Goal: Ask a question

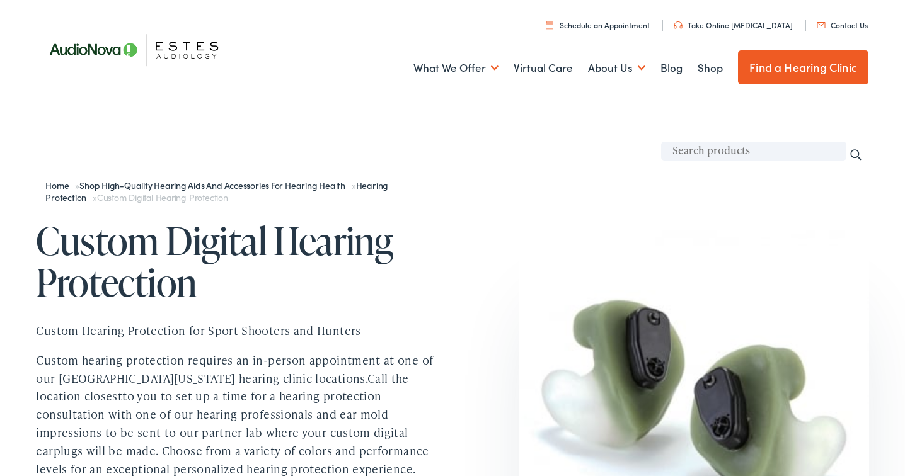
click at [841, 23] on link "Contact Us" at bounding box center [842, 25] width 51 height 11
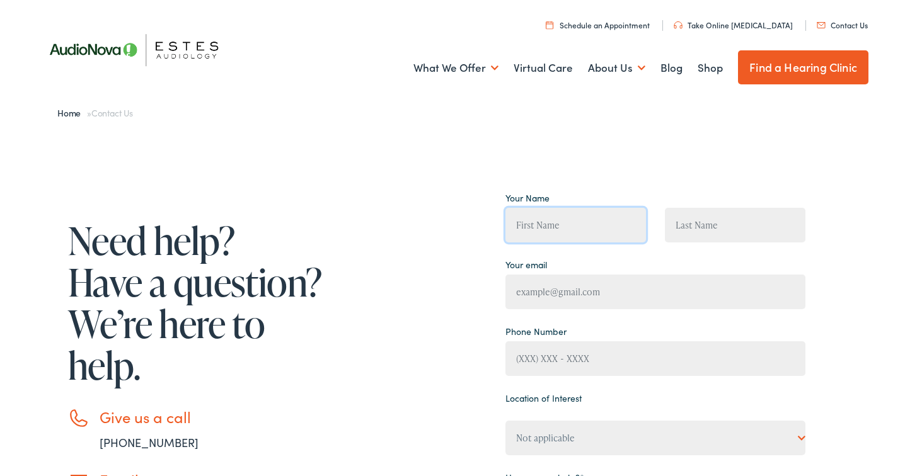
click at [575, 225] on input "Contact form" at bounding box center [575, 225] width 141 height 35
type input "[PERSON_NAME]"
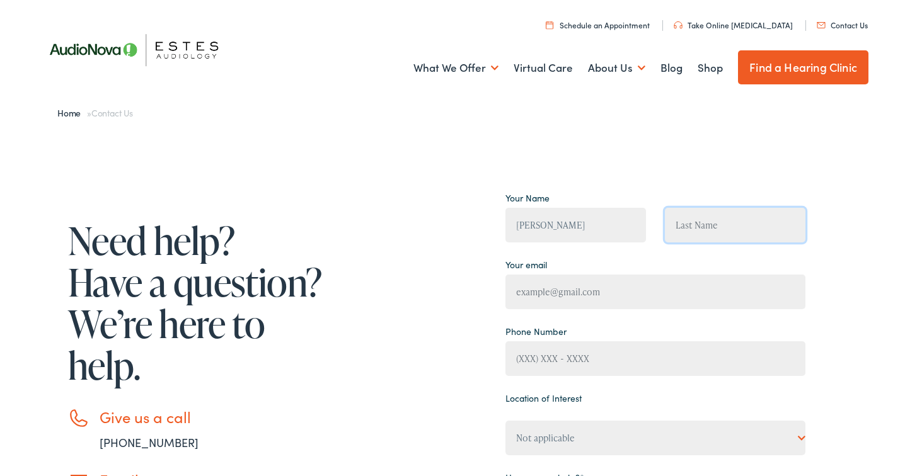
type input "[PERSON_NAME]"
type input "[EMAIL_ADDRESS][DOMAIN_NAME]"
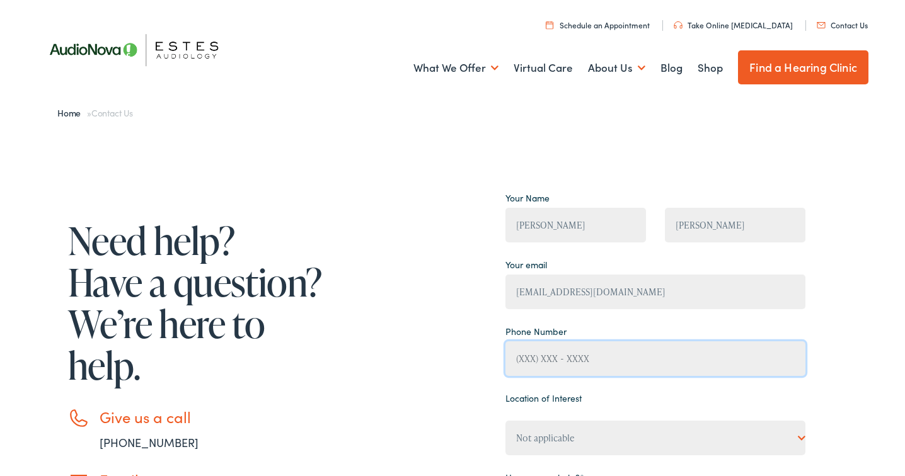
click at [594, 360] on input "Contact form" at bounding box center [655, 359] width 300 height 35
type input "[PHONE_NUMBER]"
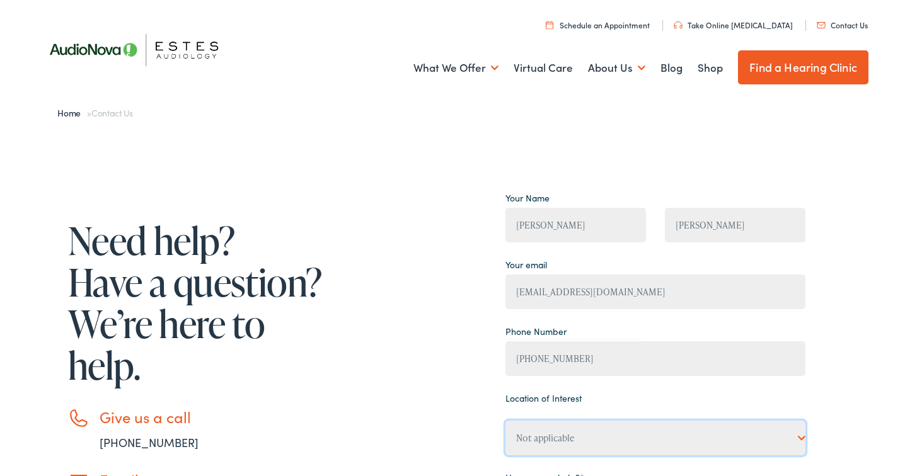
click at [801, 440] on select "Not applicable [PERSON_NAME] [MEDICAL_DATA], [PERSON_NAME] [MEDICAL_DATA], Bato…" at bounding box center [655, 438] width 300 height 35
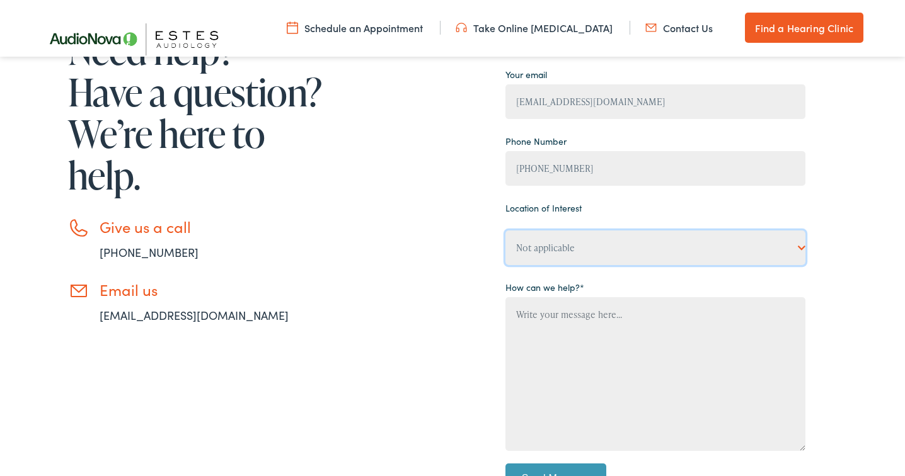
scroll to position [188, 0]
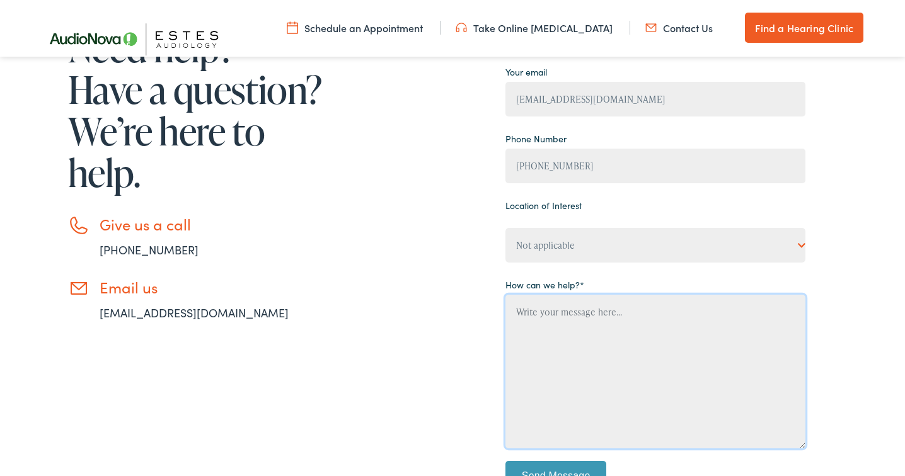
click at [585, 317] on textarea "Contact form" at bounding box center [655, 372] width 300 height 154
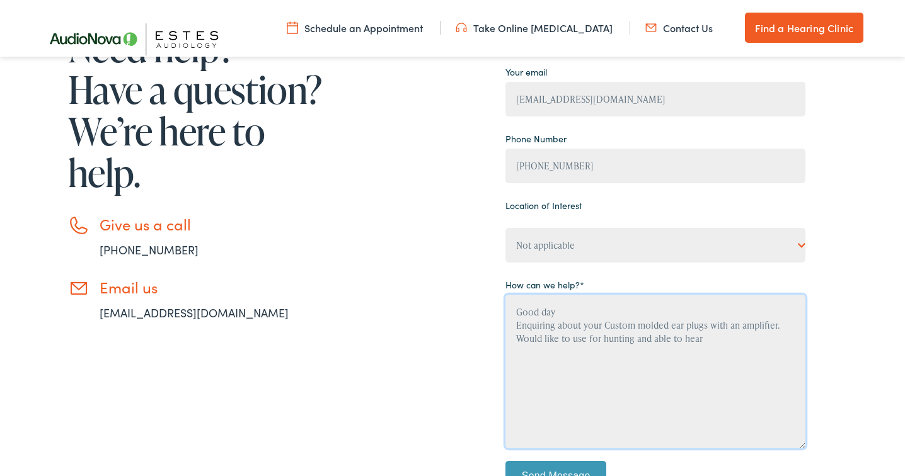
click at [704, 340] on textarea "Good day Enquiring about your Custom molded ear plugs with an amplifier. Would …" at bounding box center [655, 372] width 300 height 154
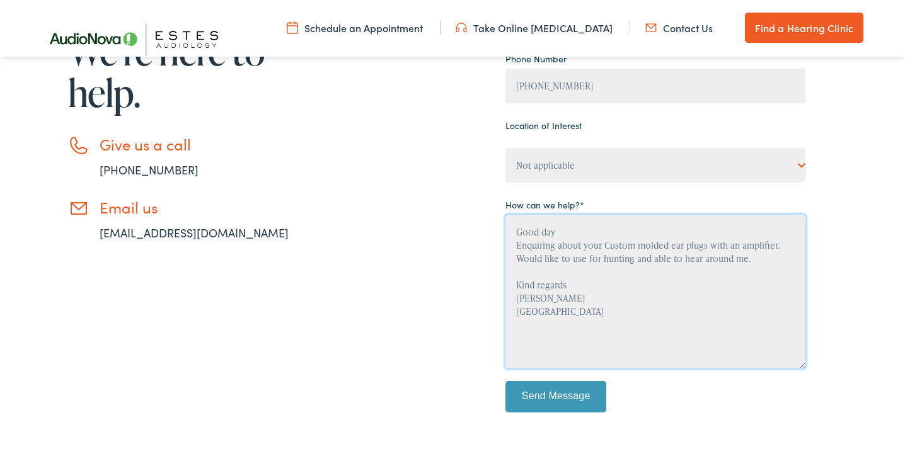
scroll to position [270, 0]
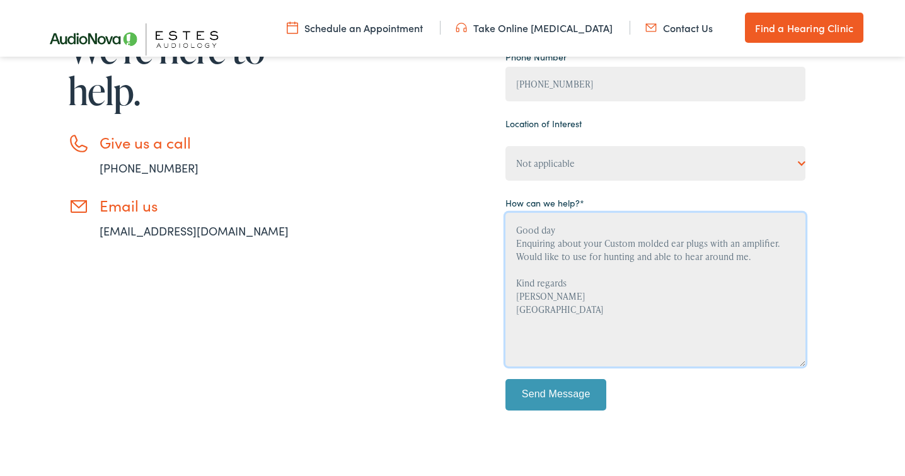
type textarea "Good day Enquiring about your Custom molded ear plugs with an amplifier. Would …"
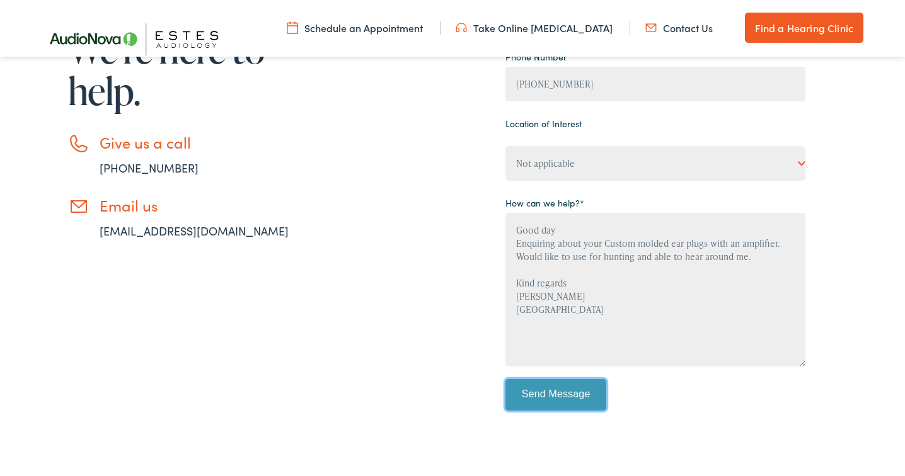
click at [550, 395] on input "Send Message" at bounding box center [555, 395] width 101 height 32
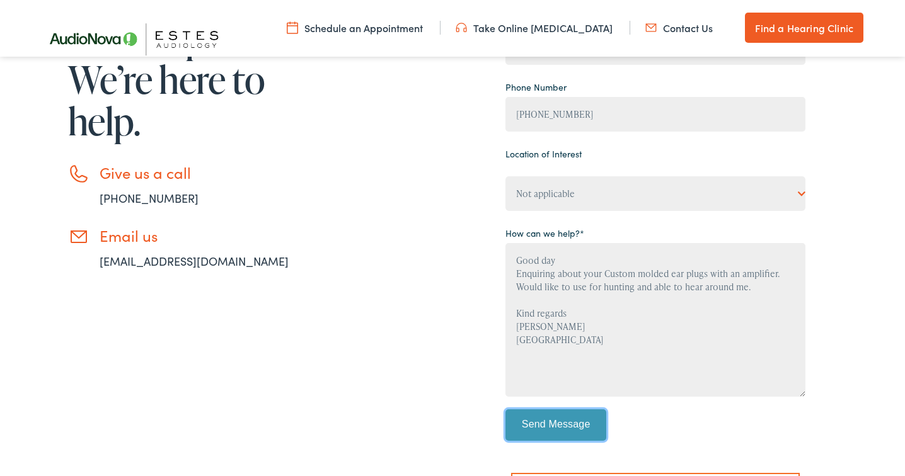
scroll to position [238, 0]
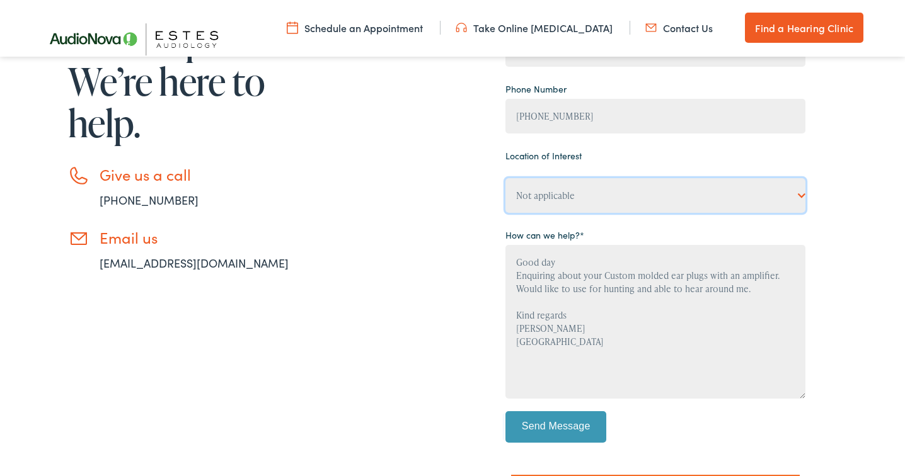
click at [802, 196] on select "Not applicable [PERSON_NAME] [MEDICAL_DATA], [PERSON_NAME] [MEDICAL_DATA], Bato…" at bounding box center [655, 195] width 300 height 35
click at [130, 264] on link "[EMAIL_ADDRESS][DOMAIN_NAME]" at bounding box center [194, 263] width 189 height 16
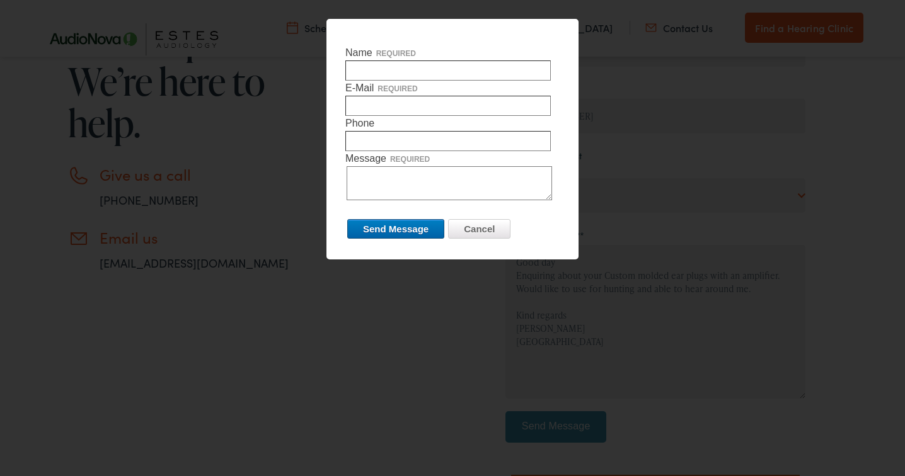
click at [686, 203] on div at bounding box center [452, 238] width 905 height 476
click at [501, 230] on input "Cancel" at bounding box center [479, 229] width 62 height 20
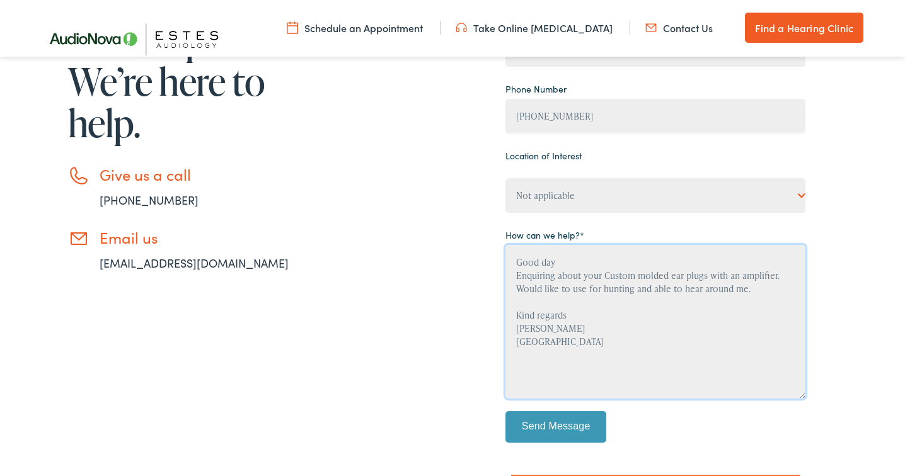
drag, startPoint x: 556, startPoint y: 345, endPoint x: 510, endPoint y: 267, distance: 89.8
click at [510, 267] on textarea "Good day Enquiring about your Custom molded ear plugs with an amplifier. Would …" at bounding box center [655, 322] width 300 height 154
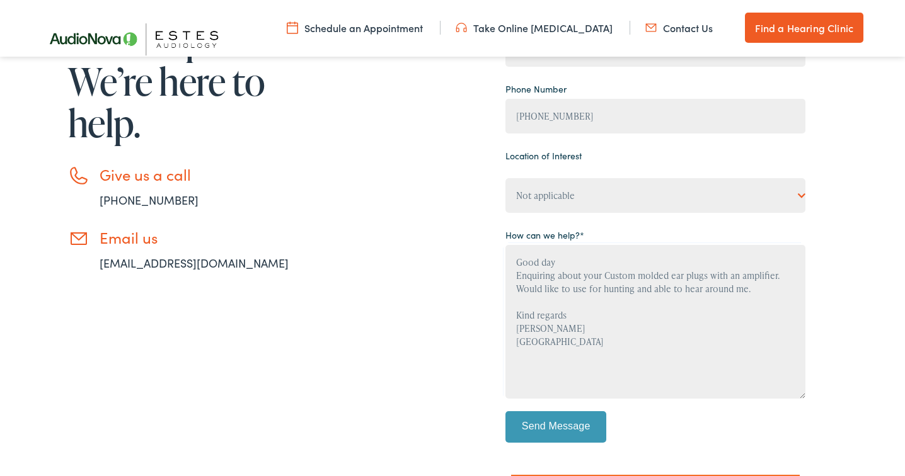
click at [126, 257] on link "[EMAIL_ADDRESS][DOMAIN_NAME]" at bounding box center [194, 263] width 189 height 16
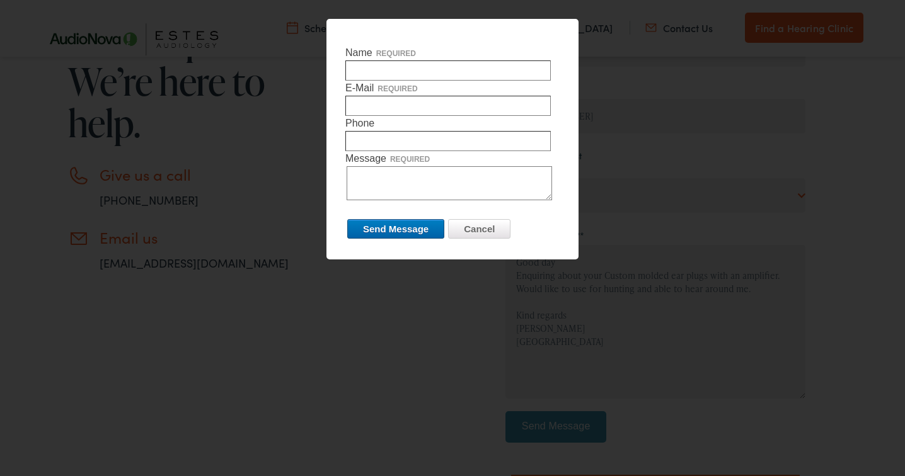
click at [384, 175] on textarea "Message required" at bounding box center [449, 183] width 205 height 34
paste textarea "Good day Enquiring about your Custom molded ear plugs with an amplifier. Would …"
type textarea "Good day Enquiring about your Custom molded ear plugs with an amplifier. Would …"
click at [391, 74] on input "Name required" at bounding box center [447, 71] width 205 height 20
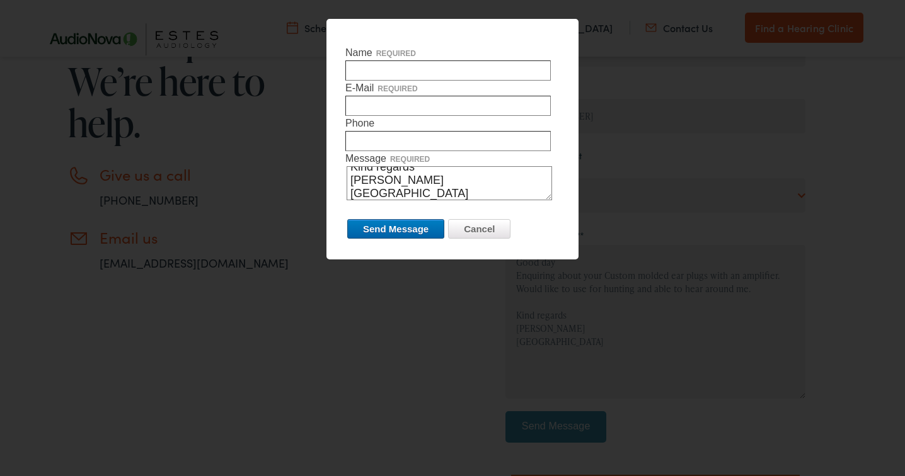
type input "[PERSON_NAME]"
type input "[EMAIL_ADDRESS][DOMAIN_NAME]"
click at [386, 144] on input "Phone required" at bounding box center [447, 141] width 205 height 20
type input "7542278557"
click at [388, 228] on input "Send Message" at bounding box center [395, 229] width 97 height 20
